Goal: Obtain resource: Download file/media

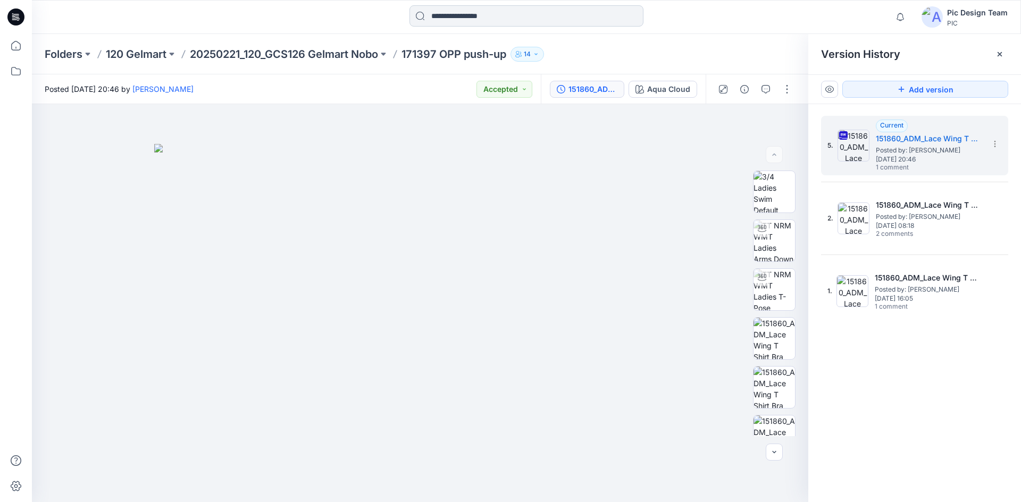
click at [466, 11] on input at bounding box center [526, 15] width 234 height 21
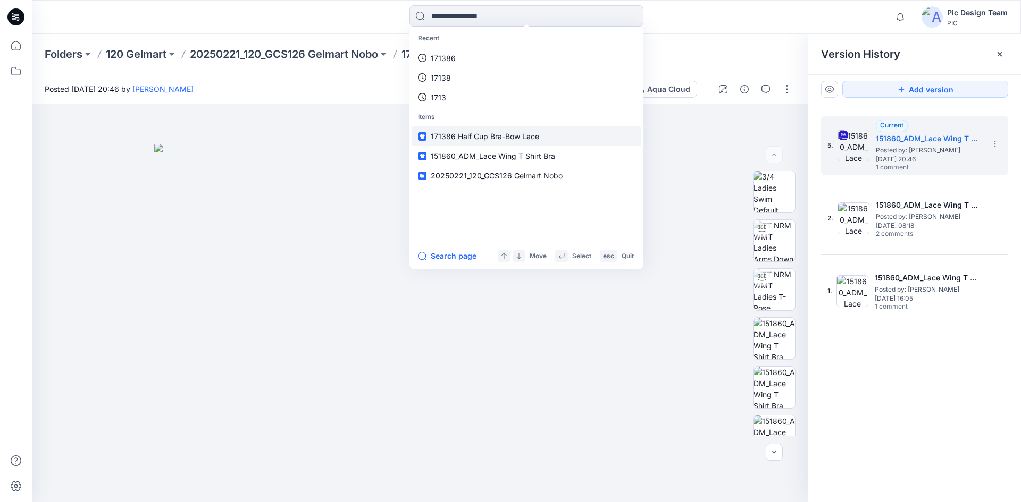
click at [460, 139] on span "171386 Half Cup Bra-Bow Lace" at bounding box center [485, 136] width 108 height 9
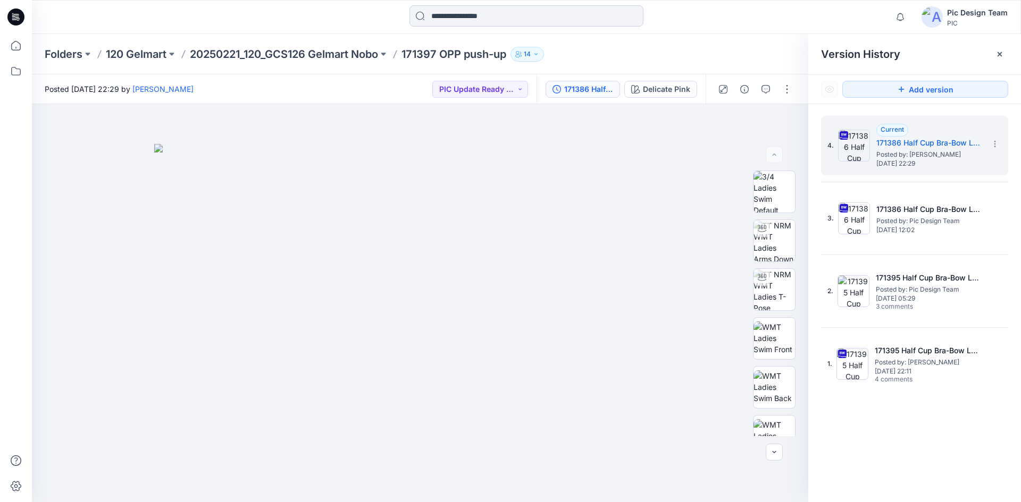
click at [466, 17] on input at bounding box center [526, 15] width 234 height 21
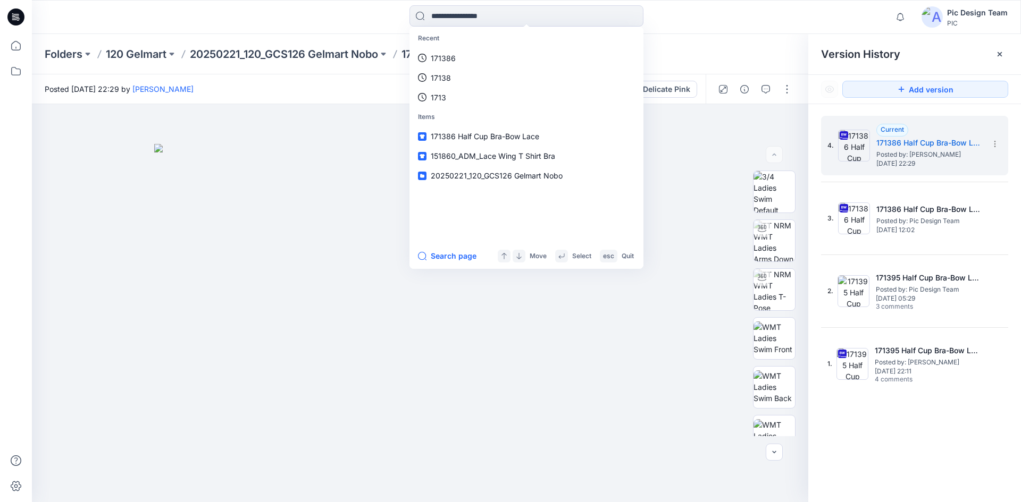
click at [382, 11] on div "Recent 171386 17138 1713 Items 171386 Half Cup Bra-Bow Lace 151860_ADM_Lace Win…" at bounding box center [526, 16] width 494 height 23
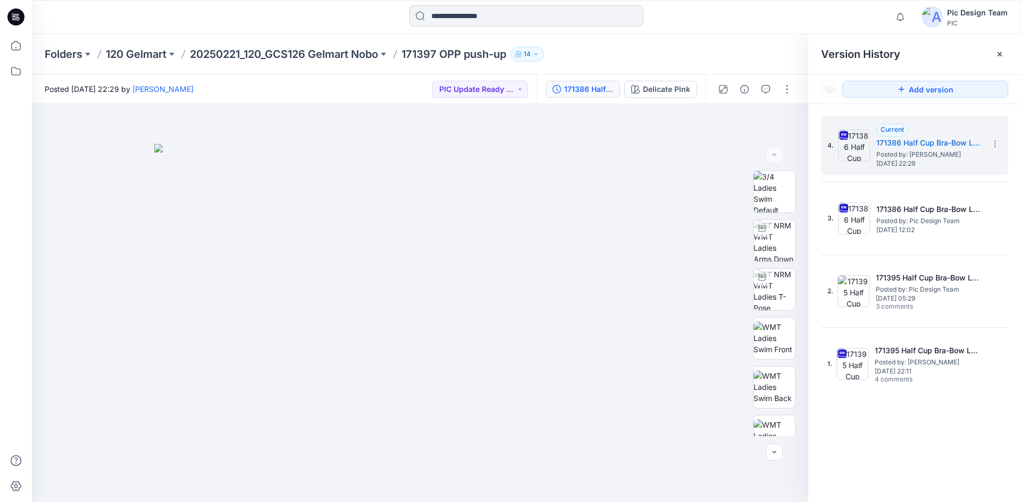
click at [448, 14] on input at bounding box center [526, 15] width 234 height 21
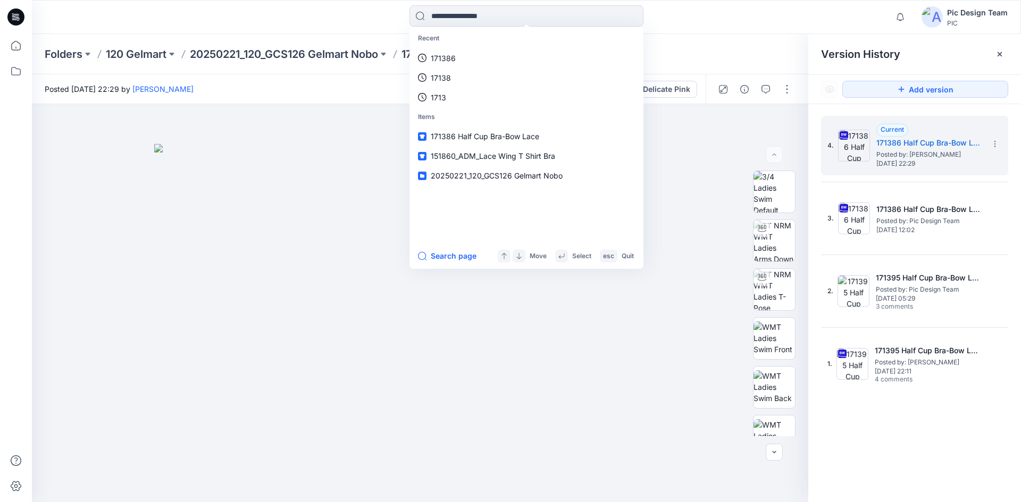
click at [375, 19] on div "Recent 171386 17138 1713 Items 171386 Half Cup Bra-Bow Lace 151860_ADM_Lace Win…" at bounding box center [526, 16] width 494 height 23
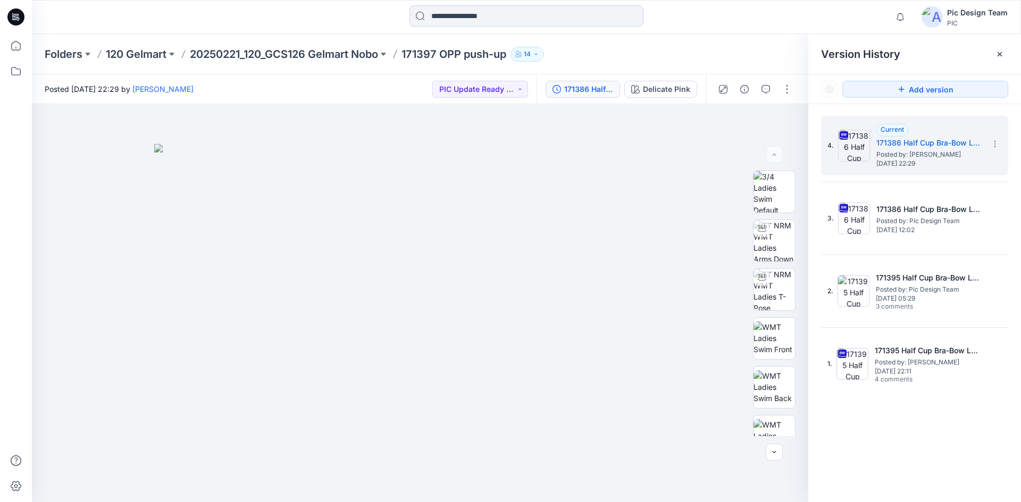
click at [447, 16] on input at bounding box center [526, 15] width 234 height 21
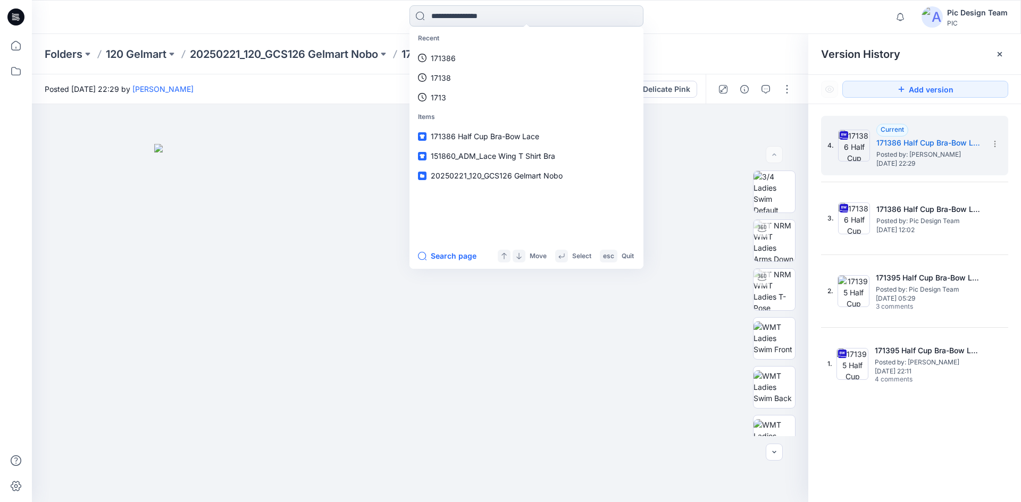
click at [456, 18] on input at bounding box center [526, 15] width 234 height 21
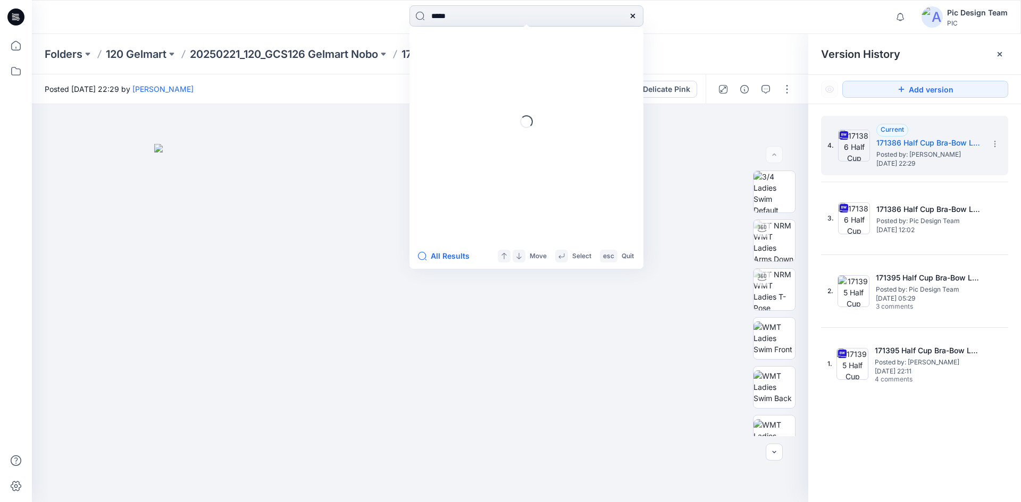
type input "******"
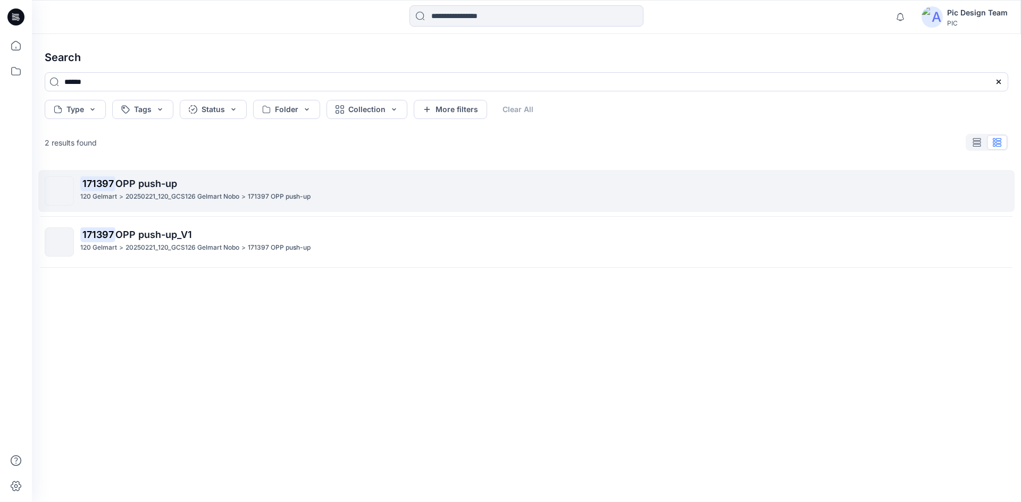
click at [238, 193] on p "20250221_120_GCS126 Gelmart Nobo" at bounding box center [182, 196] width 114 height 11
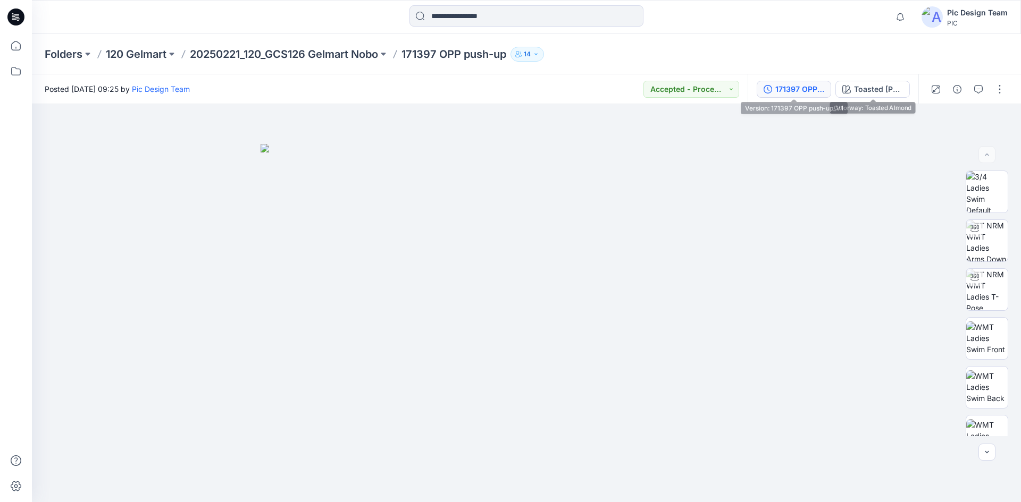
click at [802, 86] on div "171397 OPP push-up_V1" at bounding box center [799, 89] width 49 height 12
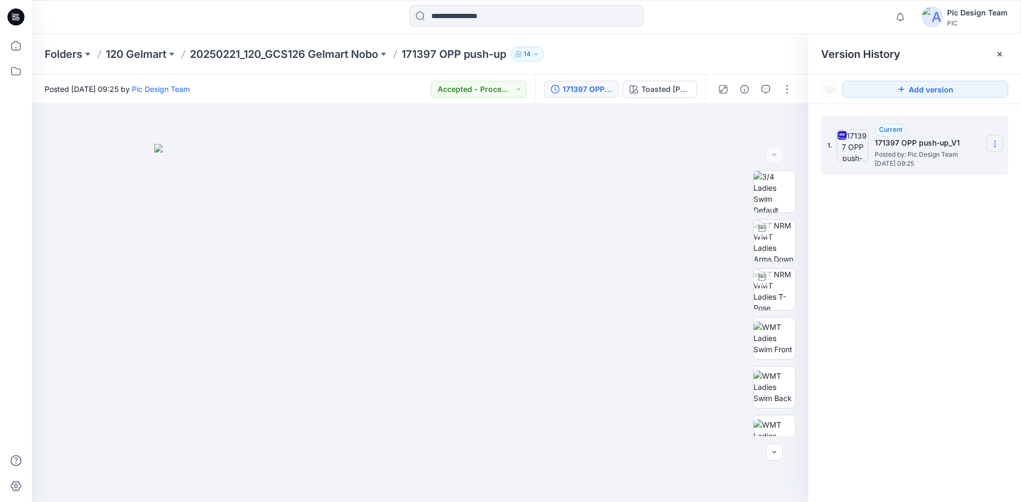
click at [992, 141] on icon at bounding box center [994, 144] width 9 height 9
click at [952, 169] on span "Download Source BW File" at bounding box center [940, 164] width 89 height 13
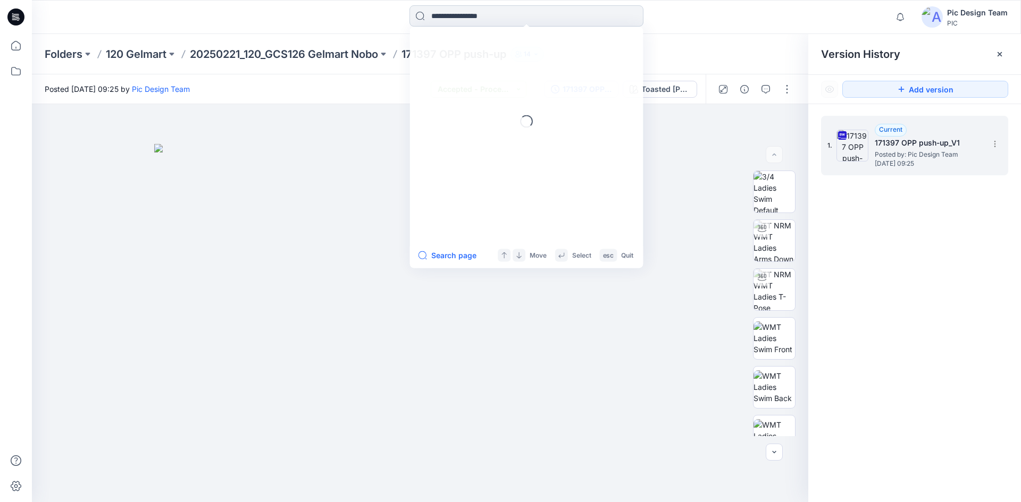
click at [495, 16] on input at bounding box center [526, 15] width 234 height 21
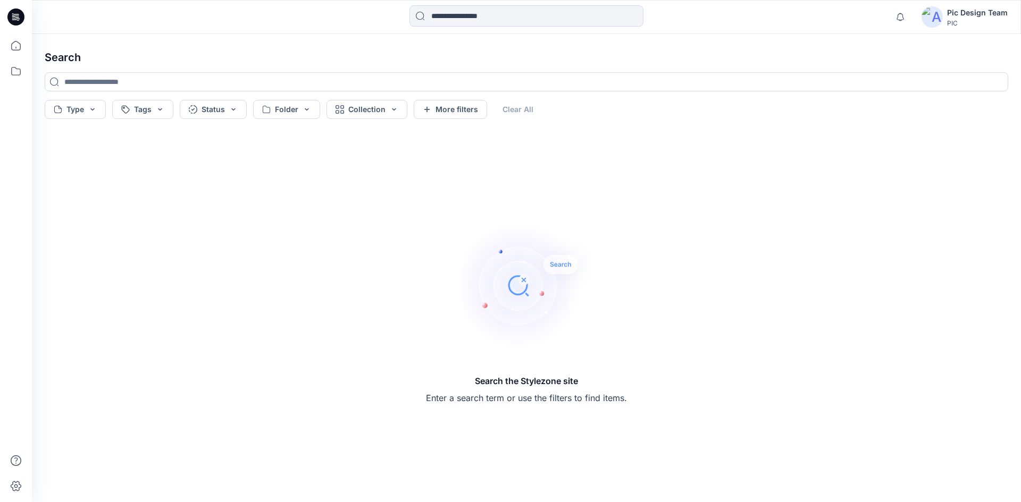
click at [340, 39] on div "Search Type Tags Status Folder Collection More filters Clear All Search the Sty…" at bounding box center [526, 268] width 989 height 468
click at [445, 22] on input at bounding box center [526, 15] width 234 height 21
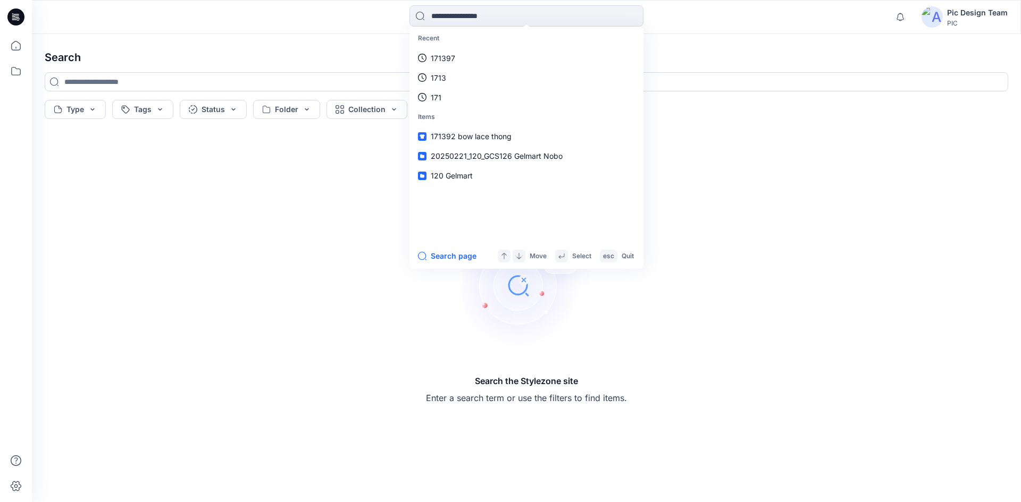
click at [448, 53] on p "171397" at bounding box center [443, 58] width 24 height 11
type input "******"
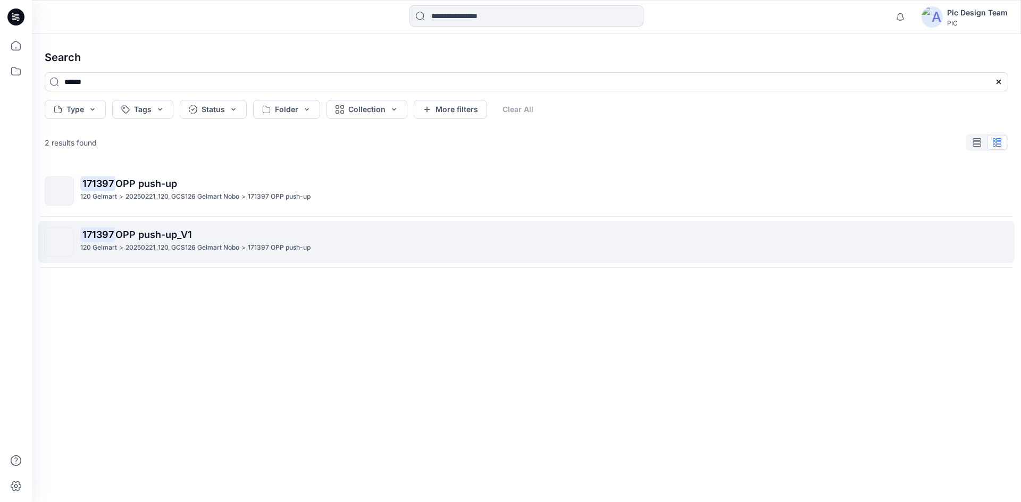
click at [231, 222] on link "171397 OPP push-up_V1 120 Gelmart > 20250221_120_GCS126 Gelmart Nobo > 171397 O…" at bounding box center [526, 242] width 976 height 42
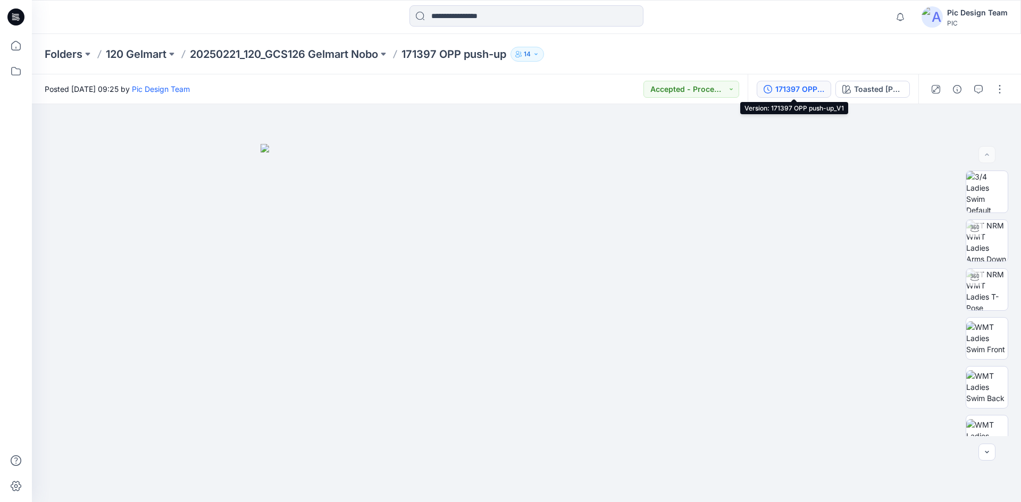
click at [775, 88] on div "171397 OPP push-up_V1" at bounding box center [799, 89] width 49 height 12
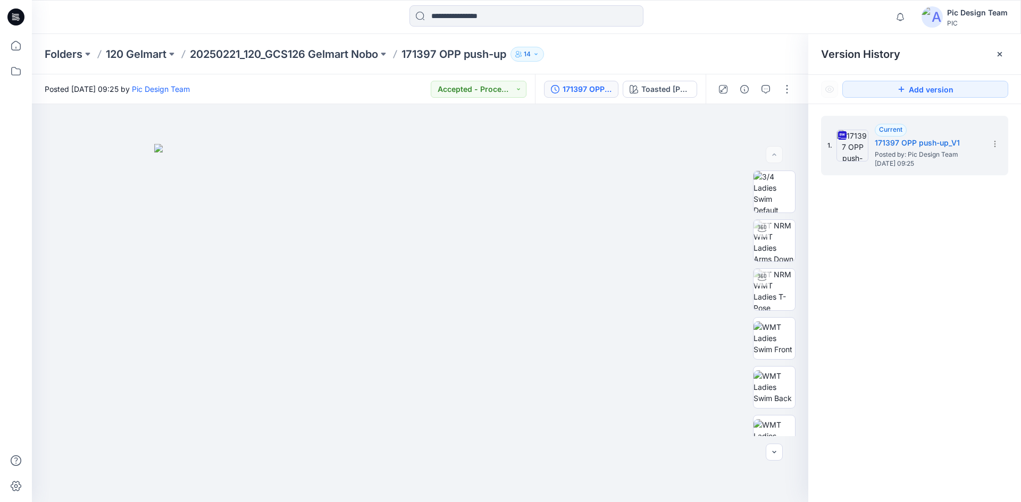
click at [939, 196] on div "1. Current 171397 OPP push-up_V1 Posted by: Pic Design Team [DATE] 09:25" at bounding box center [914, 311] width 213 height 414
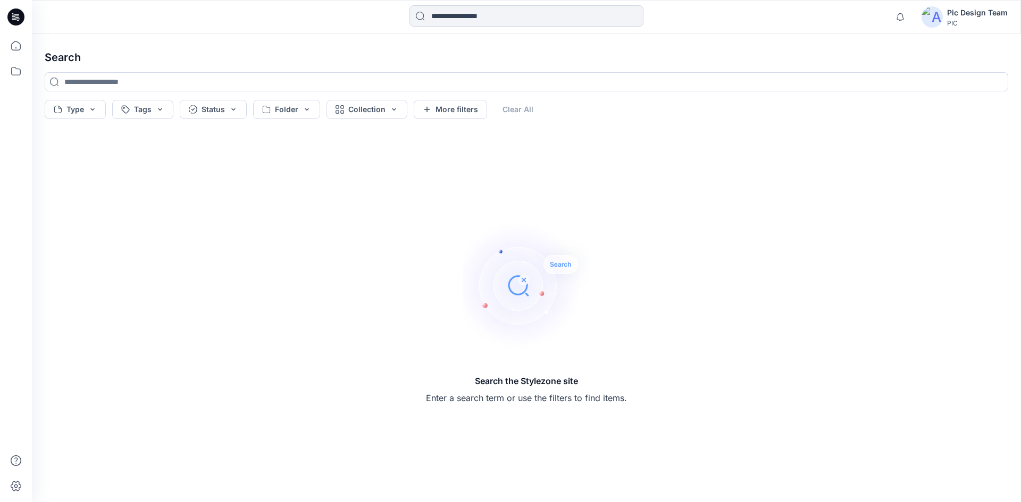
click at [473, 8] on input at bounding box center [526, 15] width 234 height 21
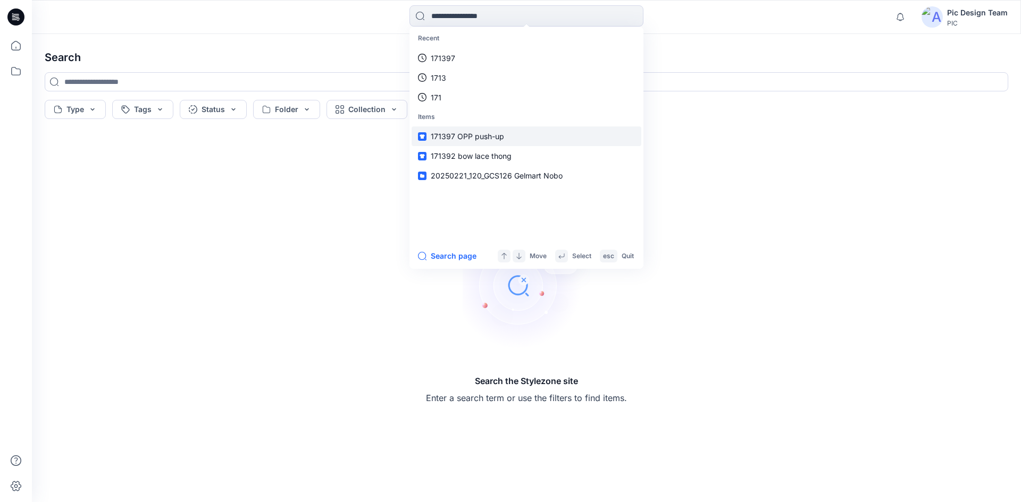
click at [452, 138] on span "171397 OPP push-up" at bounding box center [467, 136] width 73 height 9
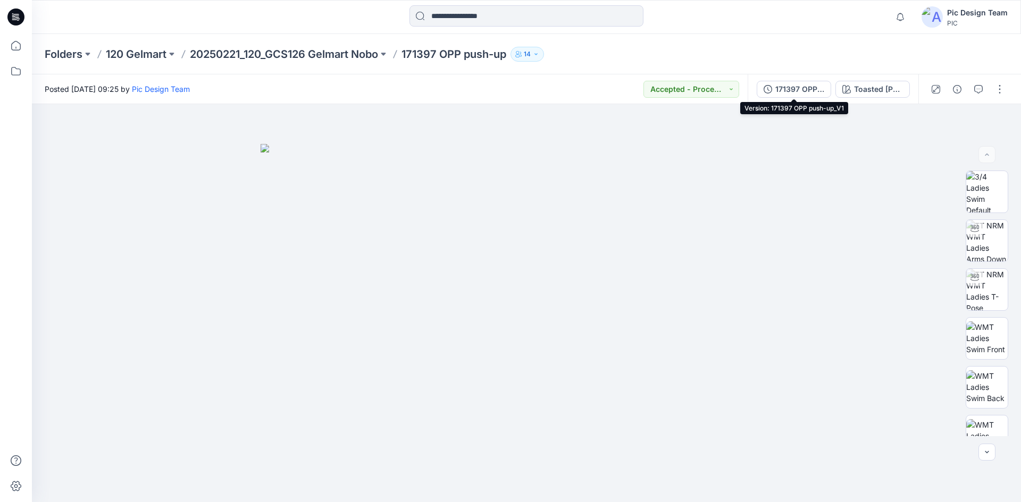
click at [776, 85] on div "171397 OPP push-up_V1" at bounding box center [799, 89] width 49 height 12
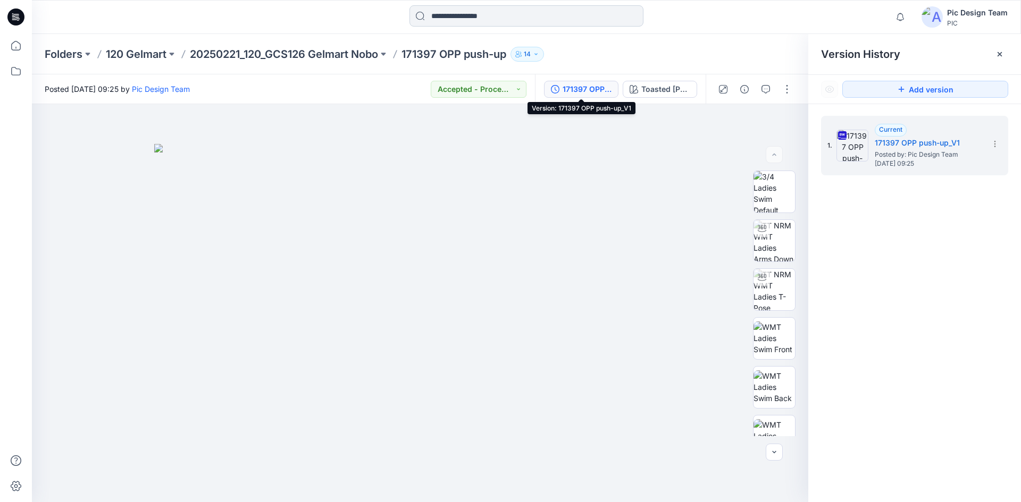
click at [542, 15] on input at bounding box center [526, 15] width 234 height 21
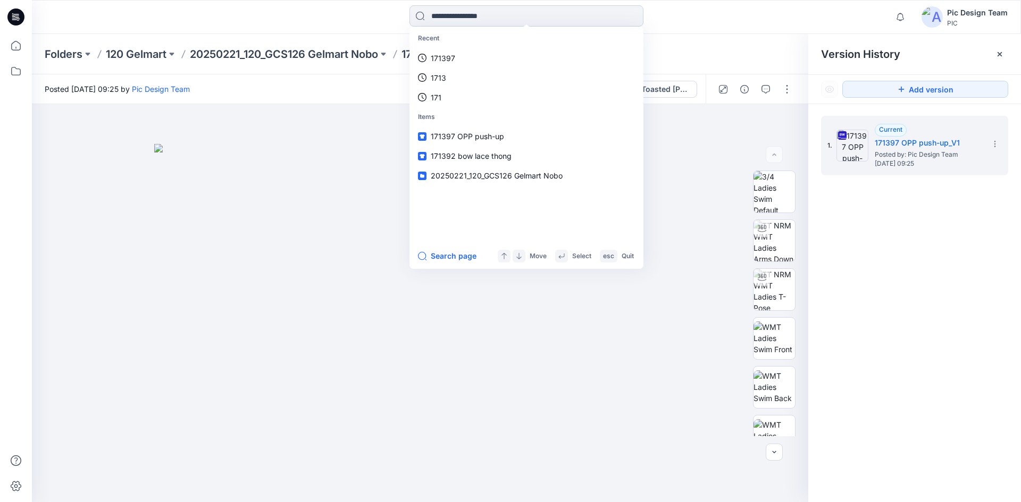
paste input "******"
type input "******"
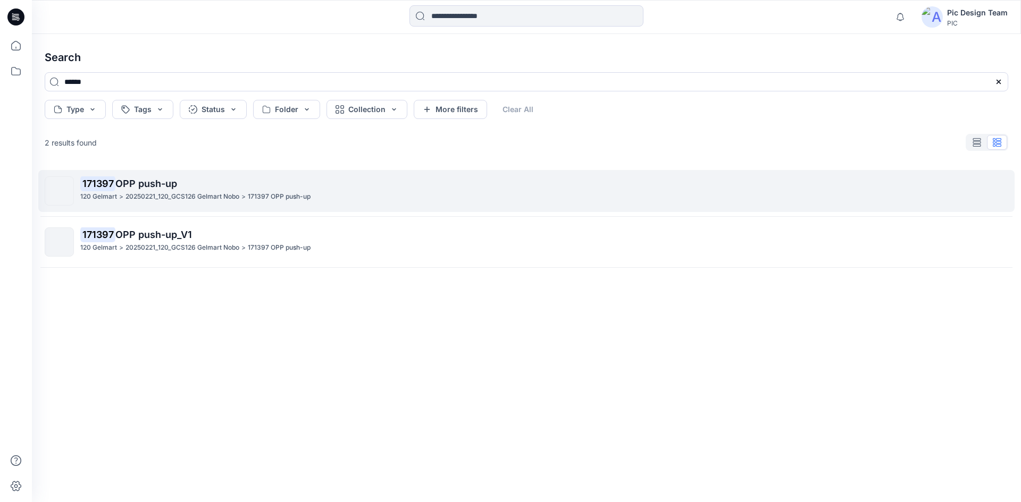
click at [211, 195] on p "20250221_120_GCS126 Gelmart Nobo" at bounding box center [182, 196] width 114 height 11
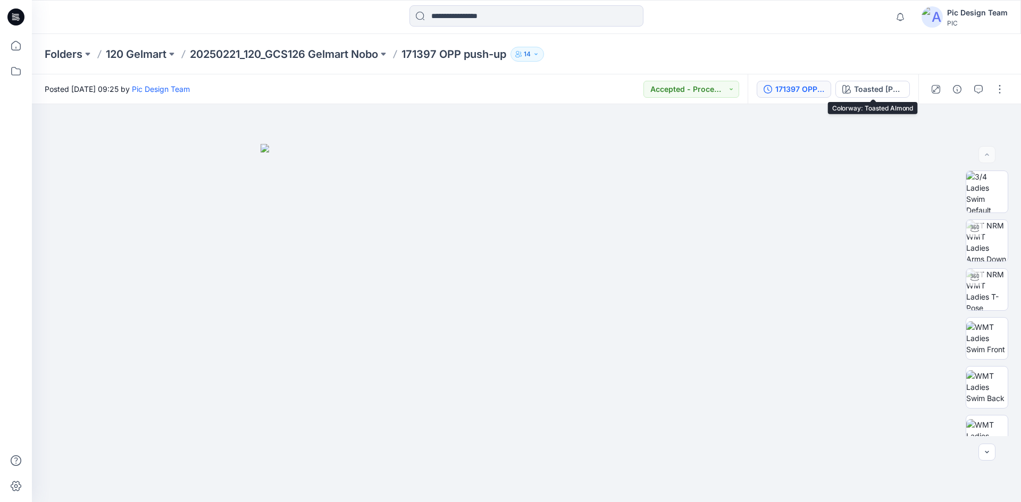
click at [812, 90] on div "171397 OPP push-up_V1" at bounding box center [799, 89] width 49 height 12
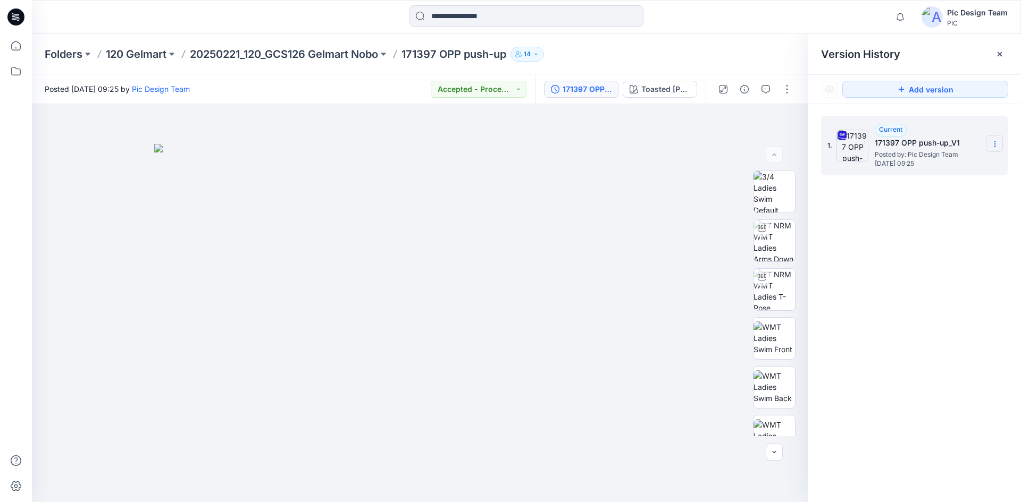
click at [994, 146] on icon at bounding box center [994, 144] width 9 height 9
click at [961, 166] on span "Download Source BW File" at bounding box center [940, 164] width 89 height 13
